Goal: Task Accomplishment & Management: Use online tool/utility

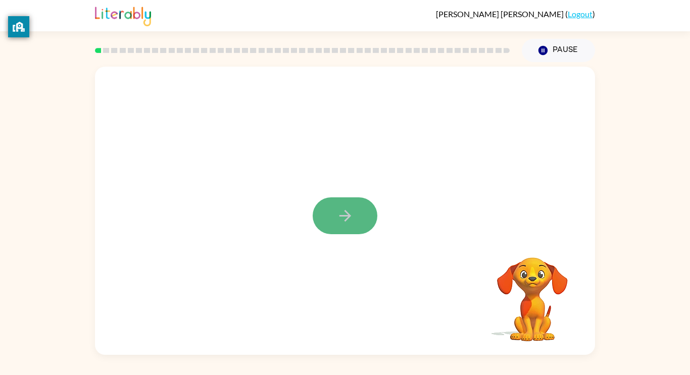
click at [338, 219] on icon "button" at bounding box center [345, 216] width 18 height 18
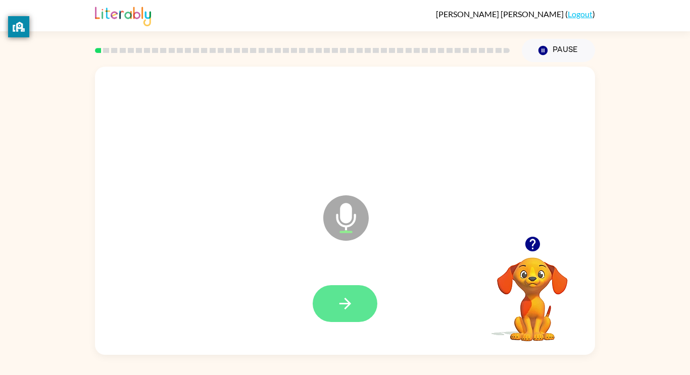
click at [356, 294] on button "button" at bounding box center [345, 303] width 65 height 37
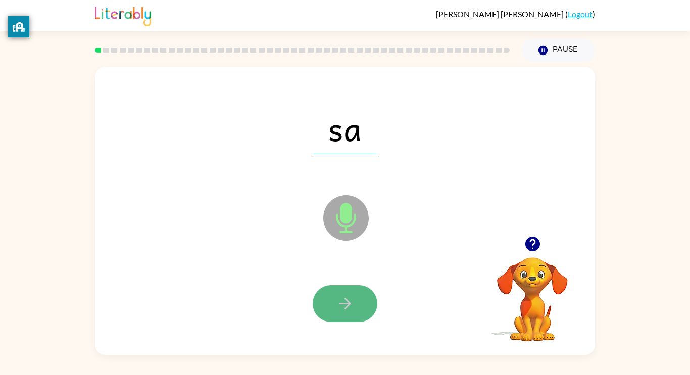
click at [352, 299] on icon "button" at bounding box center [345, 304] width 18 height 18
click at [350, 312] on icon "button" at bounding box center [345, 304] width 18 height 18
click at [351, 306] on icon "button" at bounding box center [345, 304] width 18 height 18
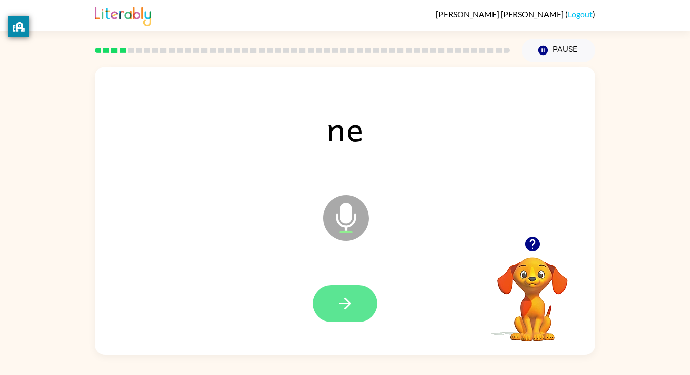
click at [350, 299] on icon "button" at bounding box center [345, 304] width 18 height 18
click at [351, 300] on icon "button" at bounding box center [345, 304] width 18 height 18
click at [347, 304] on icon "button" at bounding box center [345, 304] width 18 height 18
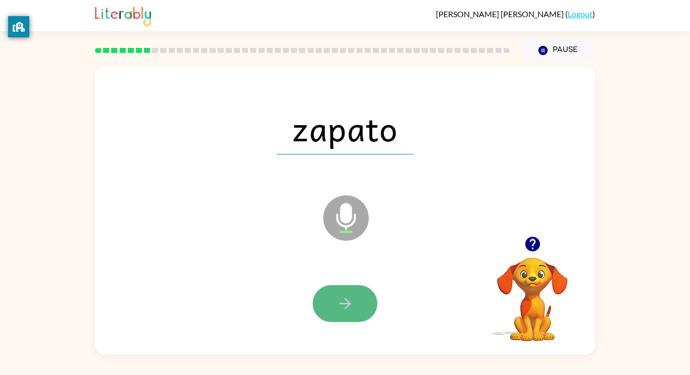
click at [341, 298] on icon "button" at bounding box center [345, 304] width 18 height 18
click at [342, 302] on icon "button" at bounding box center [345, 304] width 18 height 18
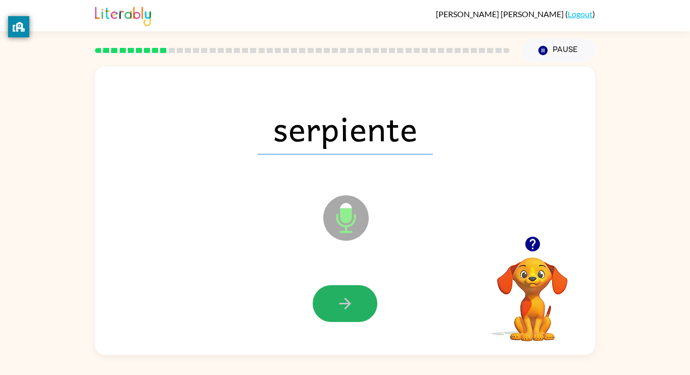
click at [342, 302] on icon "button" at bounding box center [345, 304] width 18 height 18
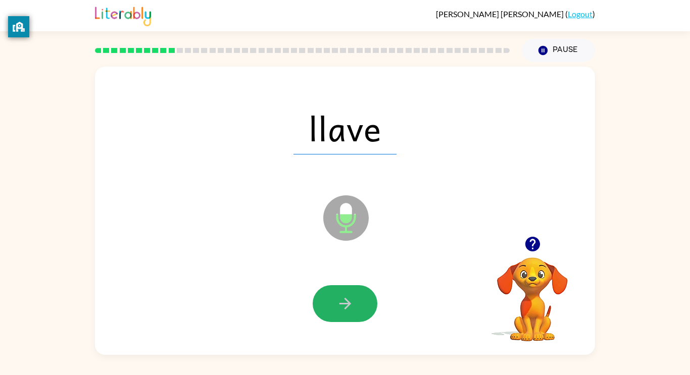
click at [342, 302] on icon "button" at bounding box center [345, 304] width 18 height 18
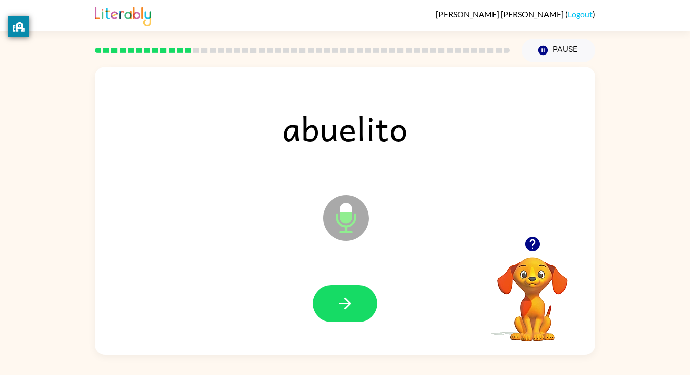
click at [342, 302] on icon "button" at bounding box center [345, 304] width 18 height 18
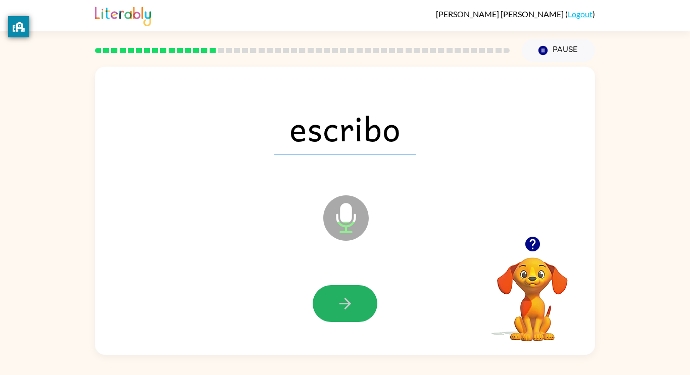
click at [342, 302] on icon "button" at bounding box center [345, 304] width 18 height 18
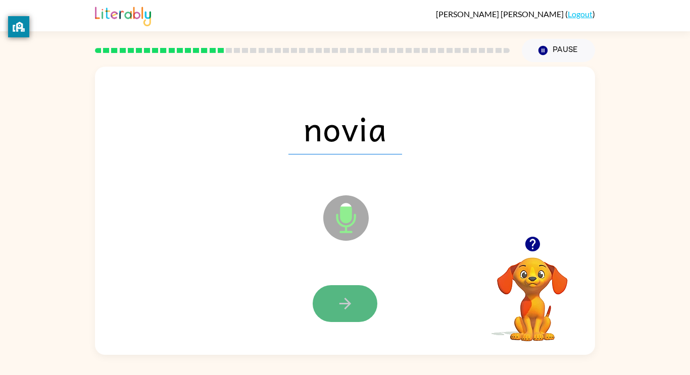
click at [343, 303] on icon "button" at bounding box center [345, 304] width 12 height 12
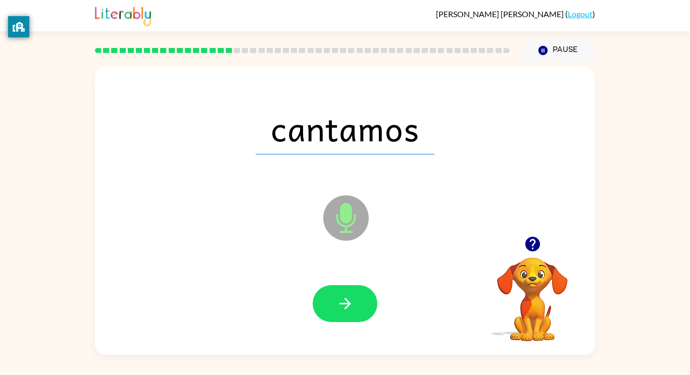
click at [343, 303] on icon "button" at bounding box center [345, 304] width 12 height 12
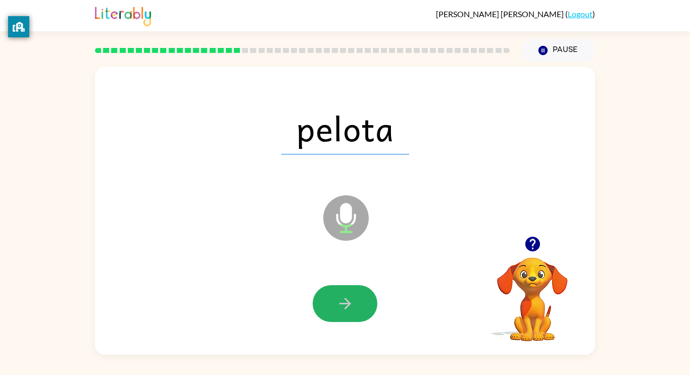
click at [343, 303] on icon "button" at bounding box center [345, 304] width 12 height 12
click at [340, 297] on icon "button" at bounding box center [345, 304] width 18 height 18
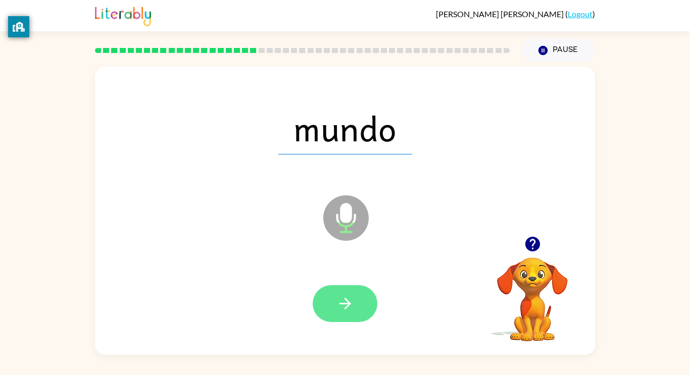
click at [340, 296] on icon "button" at bounding box center [345, 304] width 18 height 18
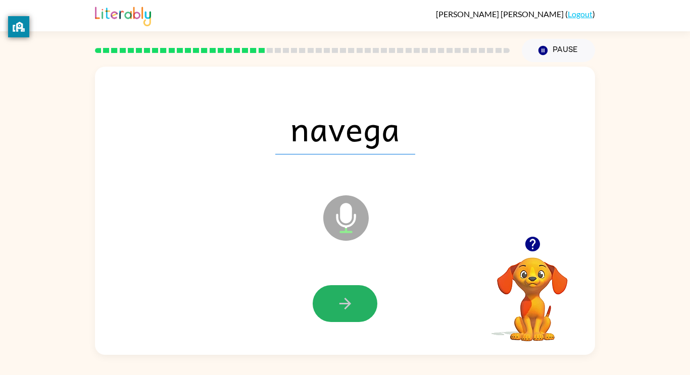
click at [340, 296] on icon "button" at bounding box center [345, 304] width 18 height 18
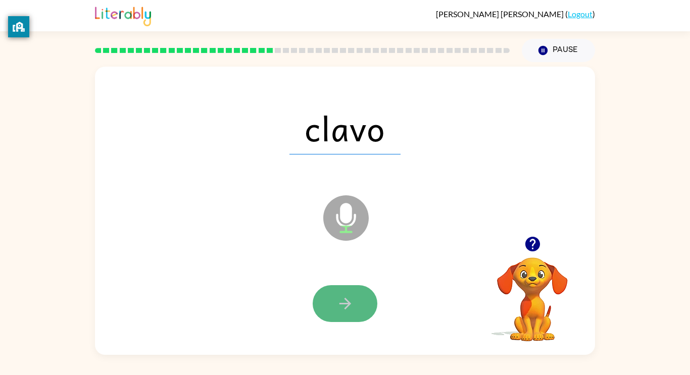
click at [344, 300] on icon "button" at bounding box center [345, 304] width 18 height 18
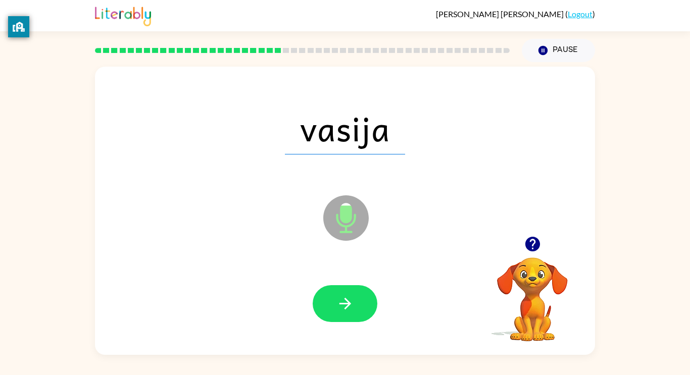
click at [344, 300] on icon "button" at bounding box center [345, 304] width 18 height 18
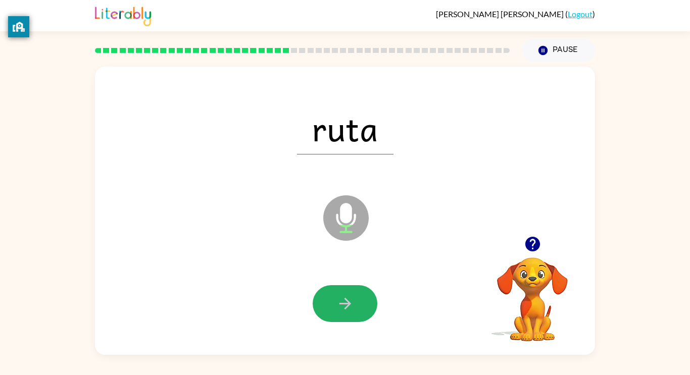
click at [344, 300] on icon "button" at bounding box center [345, 304] width 18 height 18
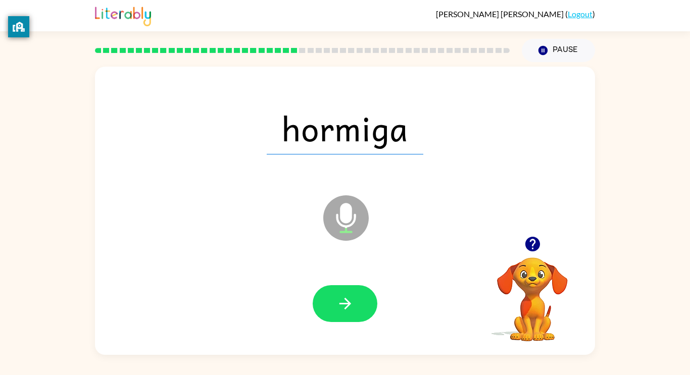
click at [344, 300] on icon "button" at bounding box center [345, 304] width 18 height 18
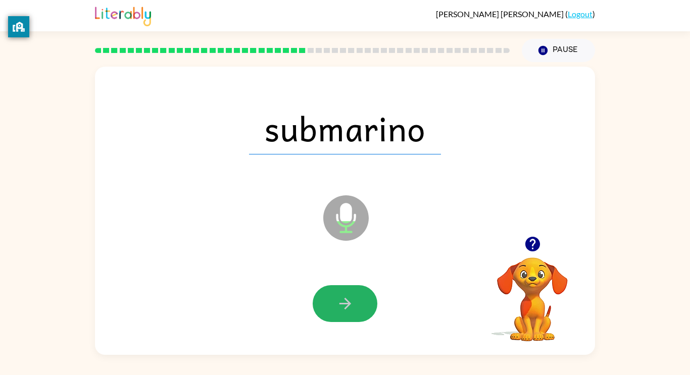
click at [344, 300] on icon "button" at bounding box center [345, 304] width 18 height 18
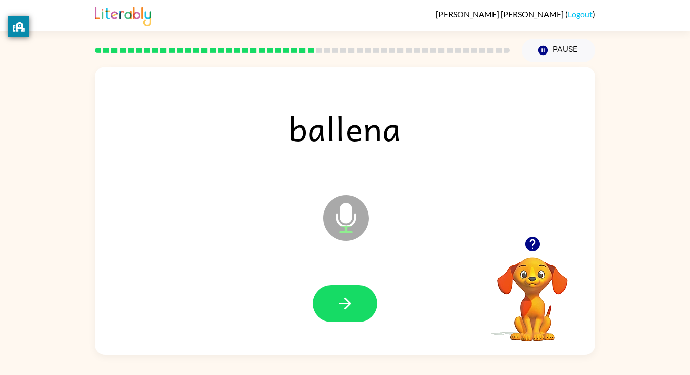
click at [335, 277] on div at bounding box center [345, 304] width 480 height 83
click at [338, 294] on button "button" at bounding box center [345, 303] width 65 height 37
click at [337, 295] on icon "button" at bounding box center [345, 304] width 18 height 18
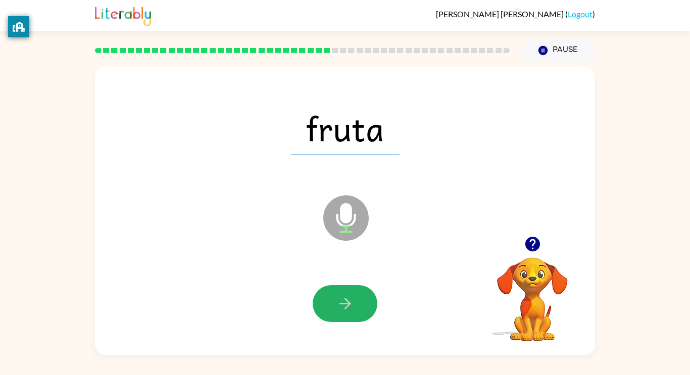
click at [337, 295] on icon "button" at bounding box center [345, 304] width 18 height 18
click at [337, 296] on icon "button" at bounding box center [345, 304] width 18 height 18
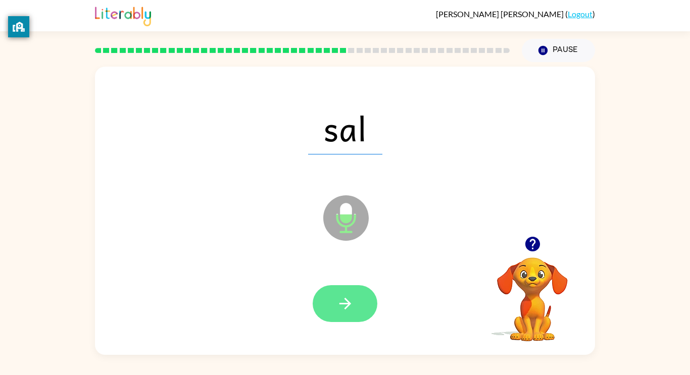
click at [342, 300] on icon "button" at bounding box center [345, 304] width 18 height 18
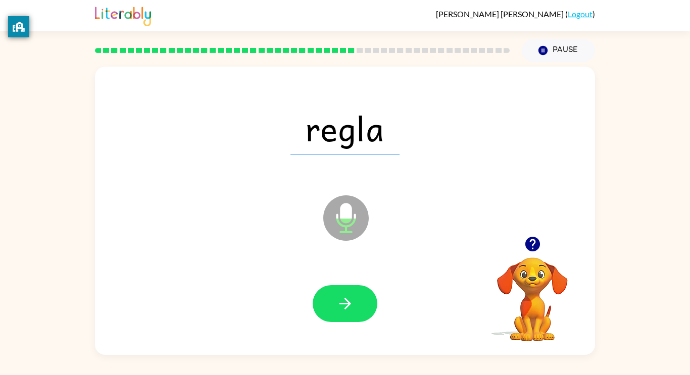
click at [342, 300] on icon "button" at bounding box center [345, 304] width 18 height 18
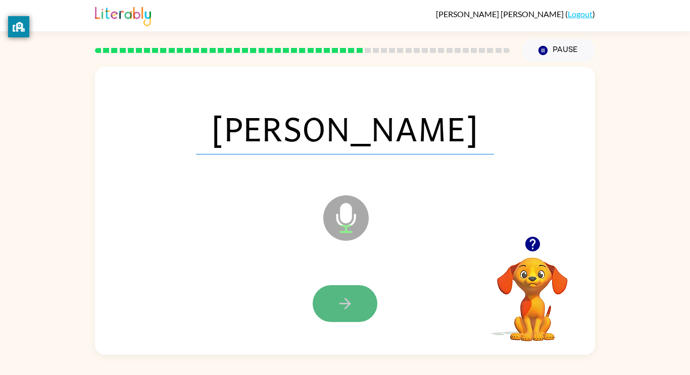
click at [339, 298] on icon "button" at bounding box center [345, 304] width 18 height 18
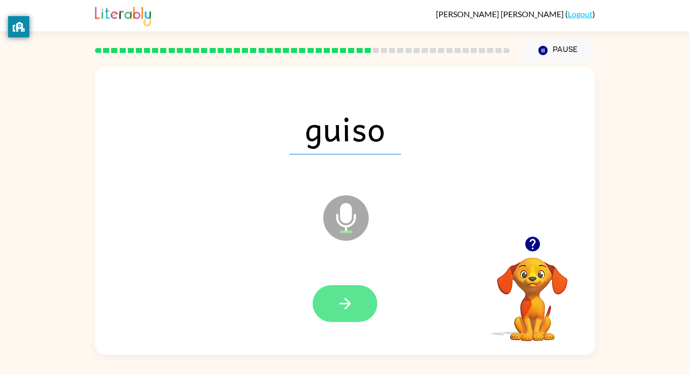
click at [345, 293] on button "button" at bounding box center [345, 303] width 65 height 37
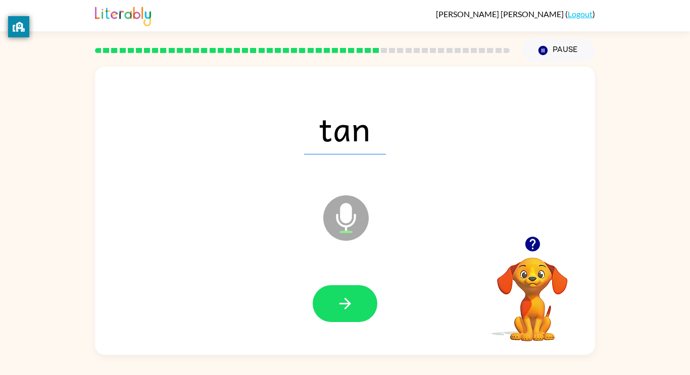
click at [343, 290] on button "button" at bounding box center [345, 303] width 65 height 37
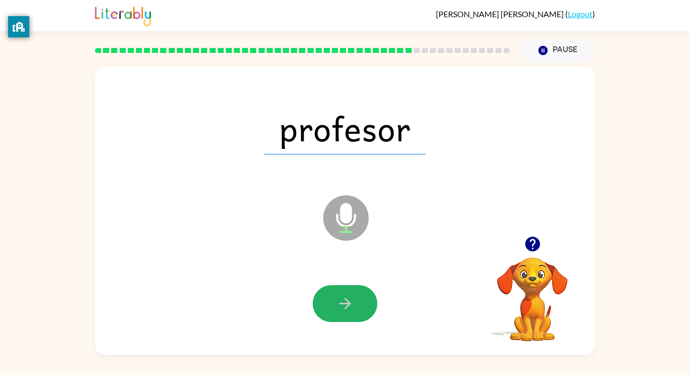
click at [343, 290] on button "button" at bounding box center [345, 303] width 65 height 37
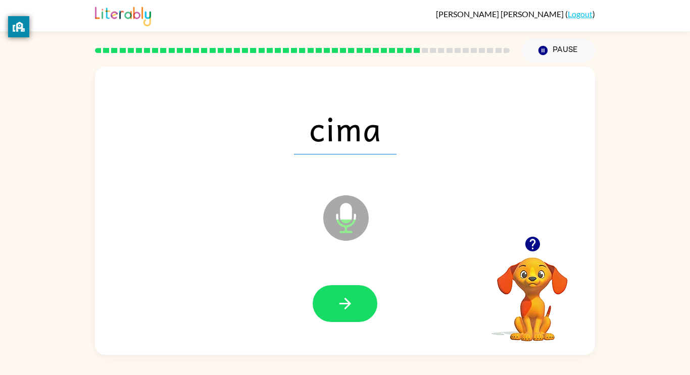
click at [343, 290] on button "button" at bounding box center [345, 303] width 65 height 37
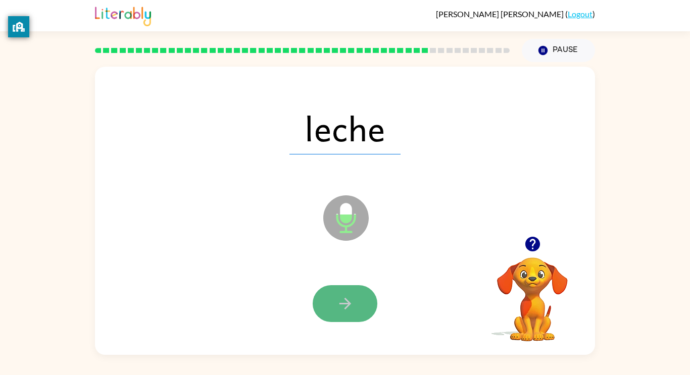
click at [344, 299] on icon "button" at bounding box center [345, 304] width 18 height 18
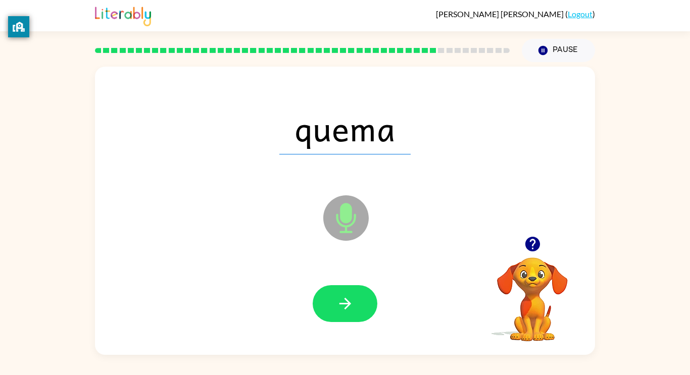
click at [344, 300] on icon "button" at bounding box center [345, 304] width 18 height 18
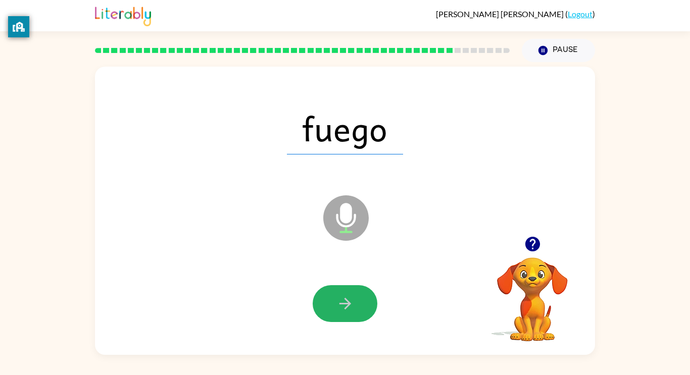
click at [344, 300] on icon "button" at bounding box center [345, 304] width 18 height 18
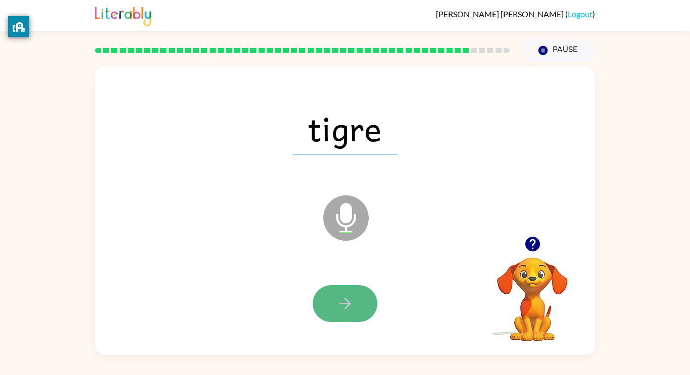
click at [344, 301] on icon "button" at bounding box center [345, 304] width 18 height 18
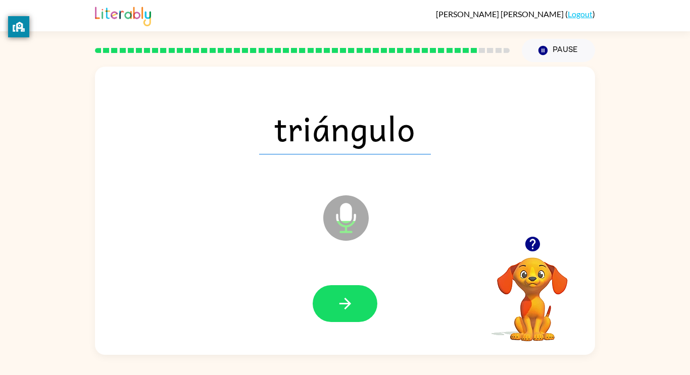
click at [344, 301] on icon "button" at bounding box center [345, 304] width 18 height 18
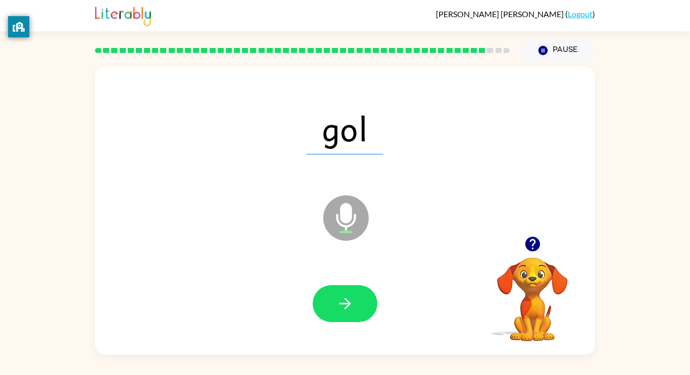
click at [344, 301] on icon "button" at bounding box center [345, 304] width 18 height 18
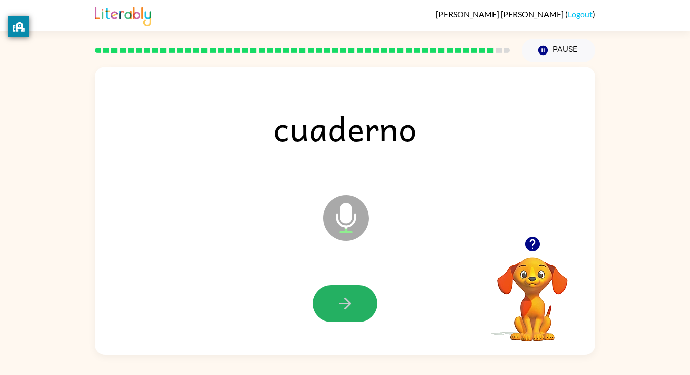
click at [344, 301] on icon "button" at bounding box center [345, 304] width 18 height 18
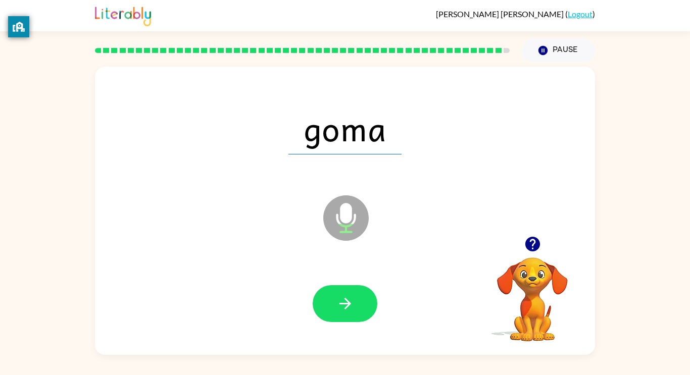
click at [344, 301] on icon "button" at bounding box center [345, 304] width 18 height 18
